Goal: Transaction & Acquisition: Purchase product/service

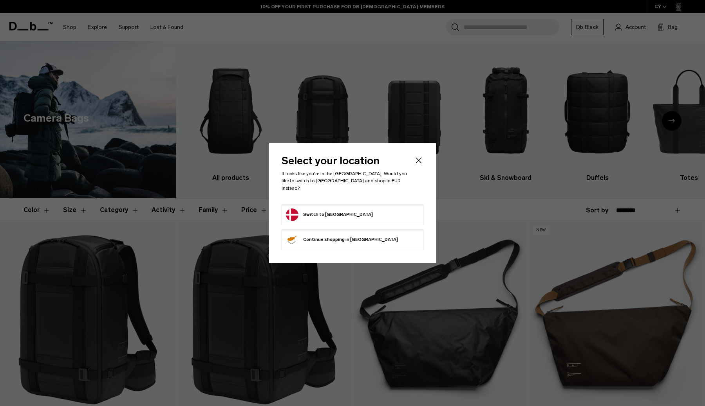
click at [348, 209] on form "Switch to [GEOGRAPHIC_DATA]" at bounding box center [352, 215] width 133 height 13
click at [323, 211] on button "Switch to [GEOGRAPHIC_DATA]" at bounding box center [329, 215] width 87 height 13
click at [316, 211] on button "Switch to [GEOGRAPHIC_DATA]" at bounding box center [329, 215] width 87 height 13
click at [326, 210] on button "Switch to [GEOGRAPHIC_DATA]" at bounding box center [329, 215] width 87 height 13
click at [422, 164] on icon "Close" at bounding box center [418, 160] width 9 height 9
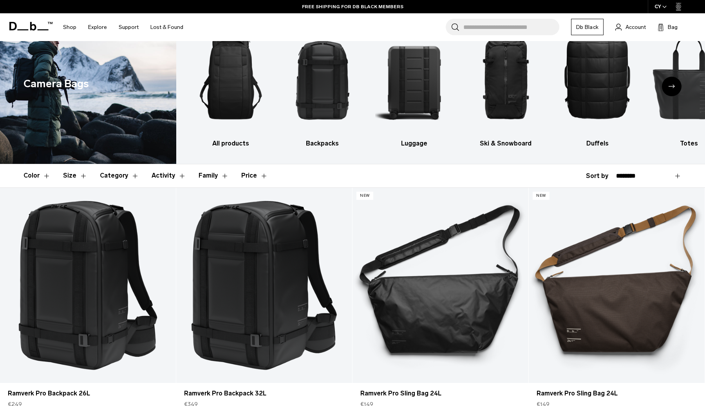
scroll to position [60, 0]
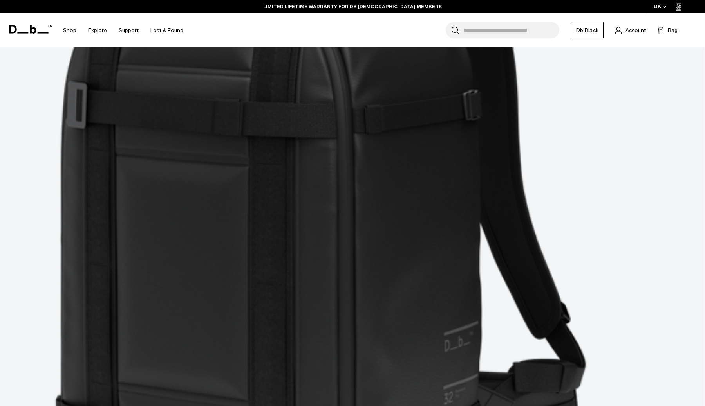
scroll to position [1208, 0]
